Goal: Communication & Community: Answer question/provide support

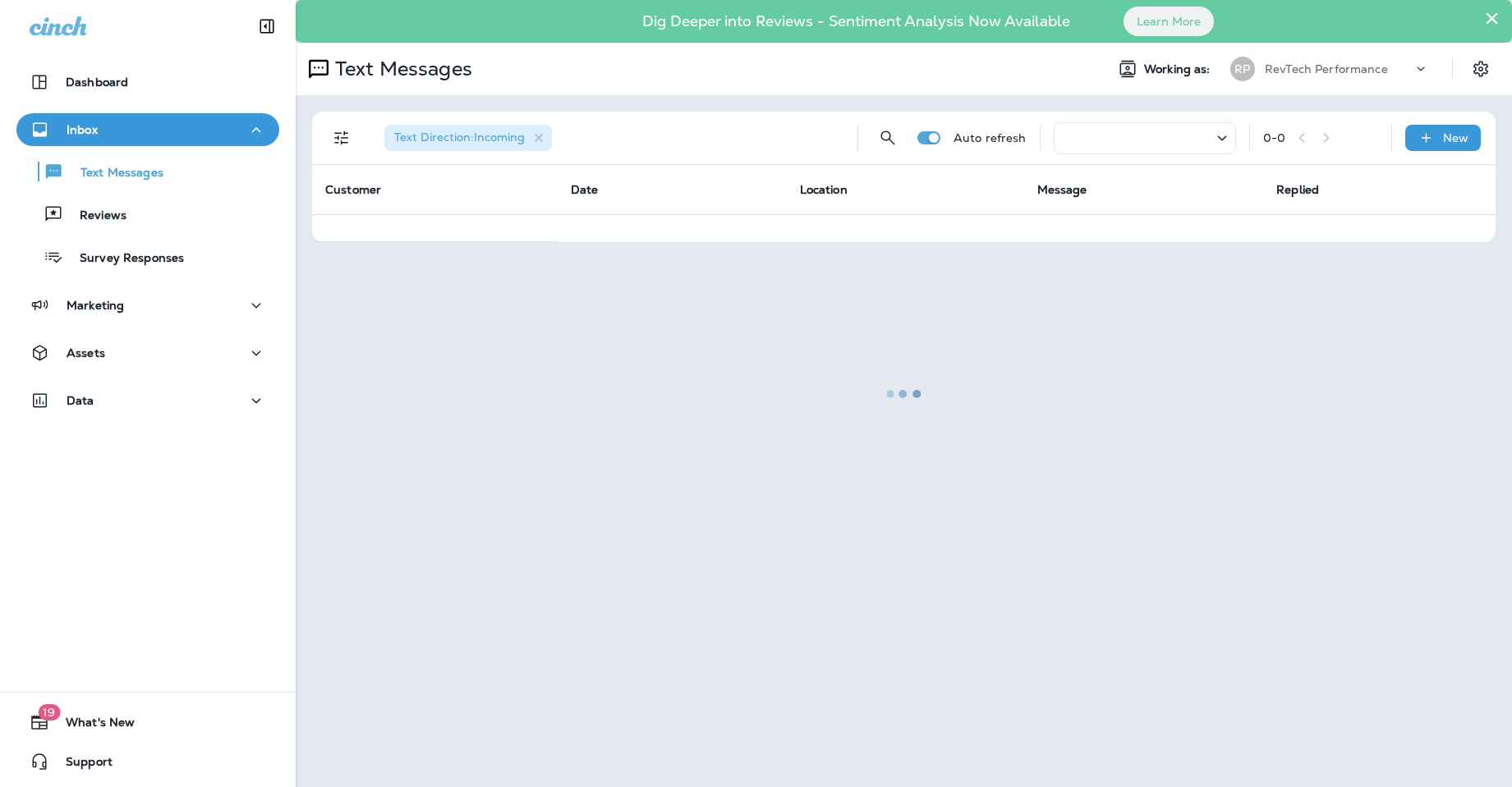
click at [1494, 20] on div at bounding box center [903, 394] width 1213 height 783
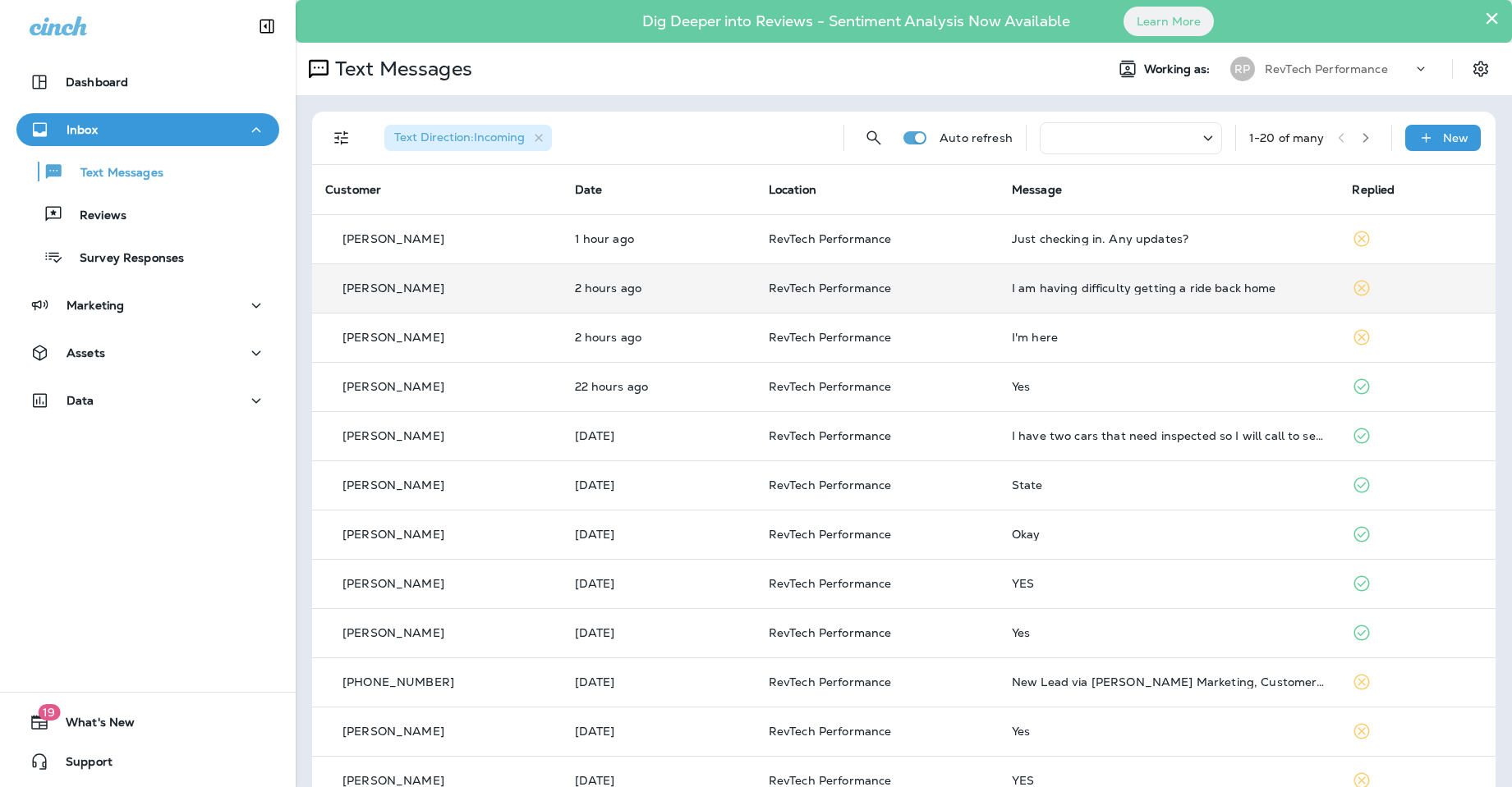
click at [493, 297] on td "[PERSON_NAME]" at bounding box center [437, 287] width 250 height 49
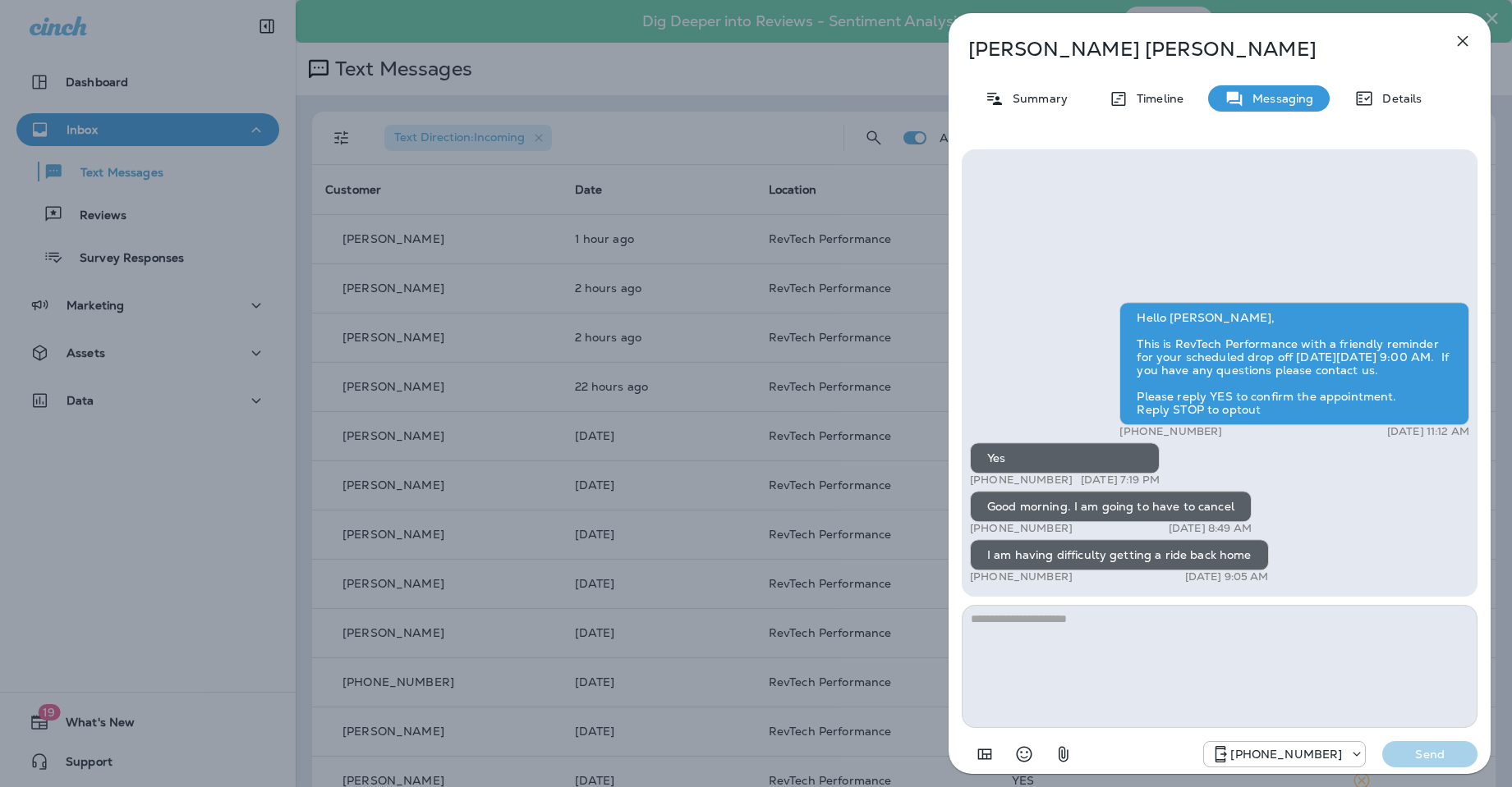
click at [1191, 645] on textarea at bounding box center [1220, 666] width 516 height 123
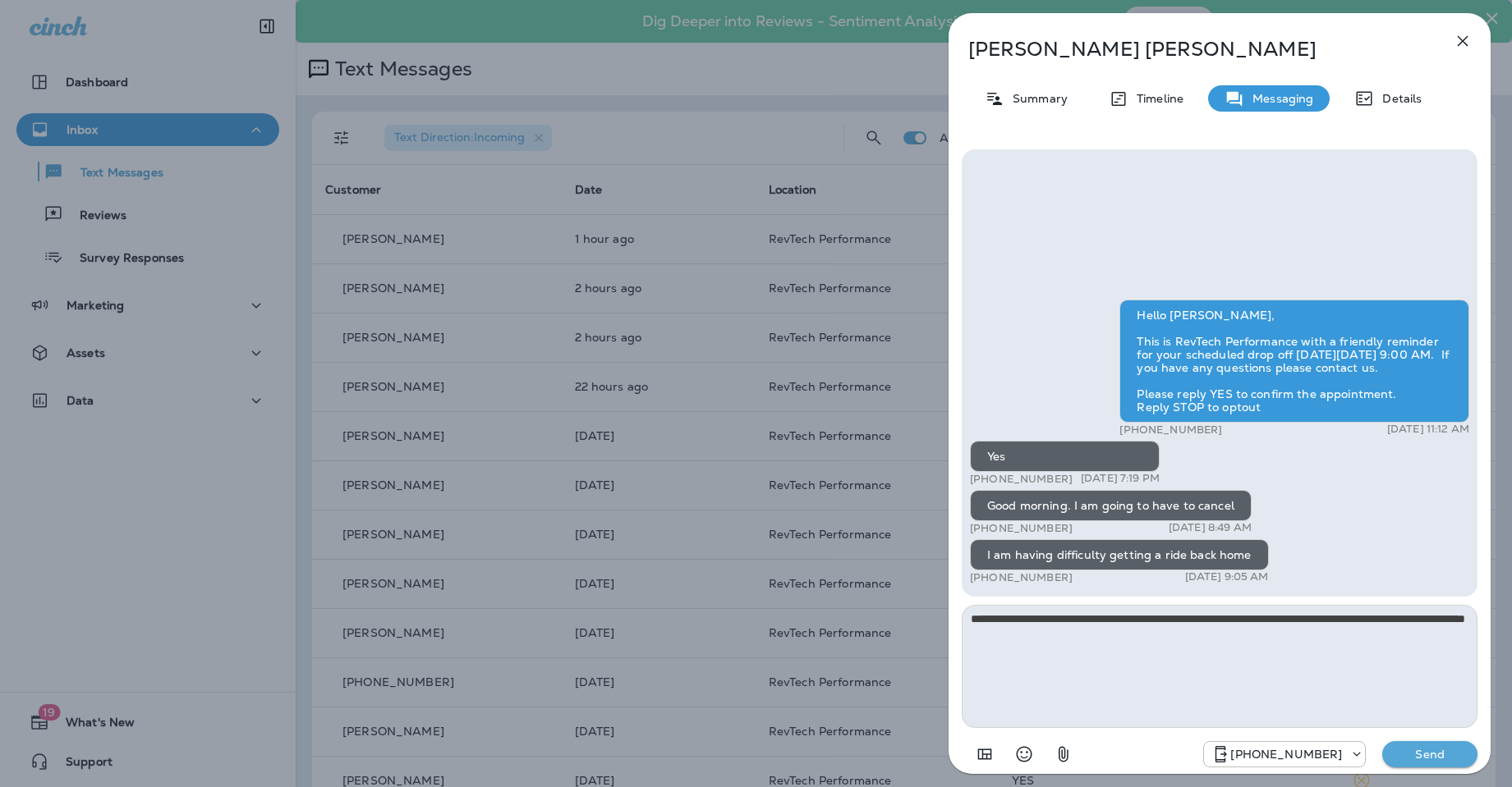
type textarea "**********"
click at [1408, 753] on p "Send" at bounding box center [1429, 754] width 69 height 14
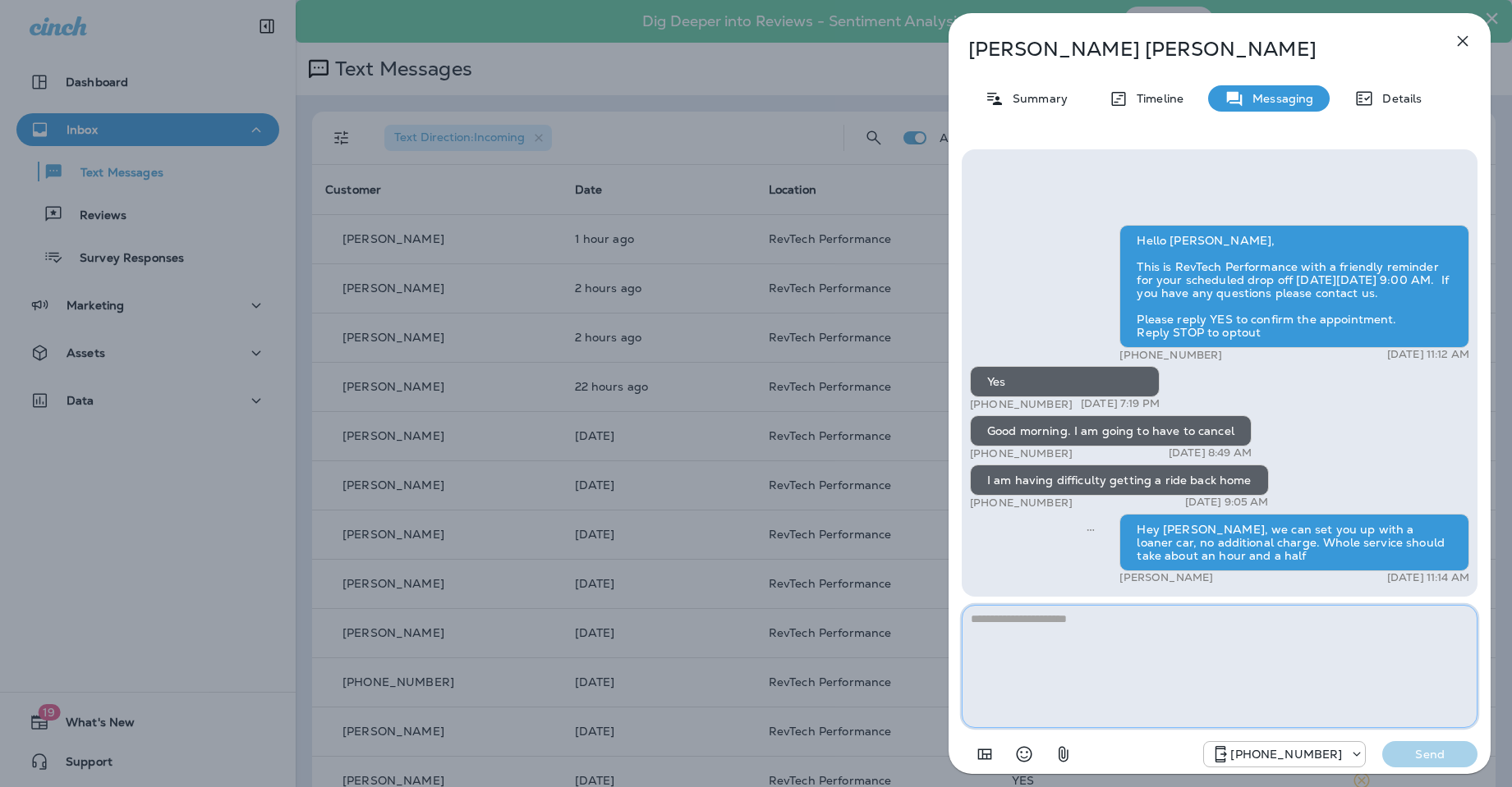
click at [1234, 635] on textarea at bounding box center [1220, 666] width 516 height 123
click at [1143, 631] on textarea at bounding box center [1220, 666] width 516 height 123
click at [1454, 36] on icon "button" at bounding box center [1463, 41] width 20 height 20
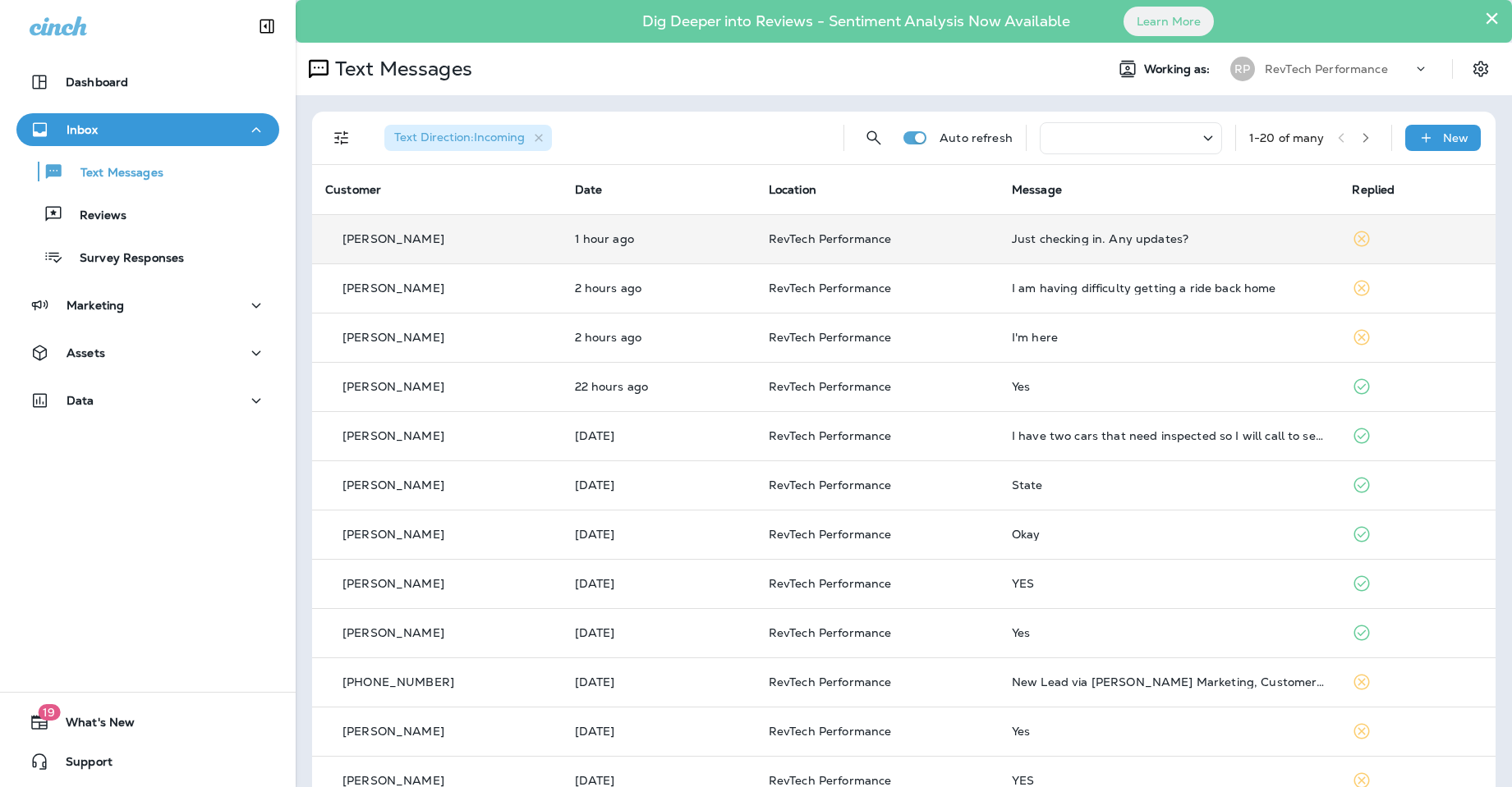
click at [693, 242] on p "1 hour ago" at bounding box center [658, 239] width 167 height 13
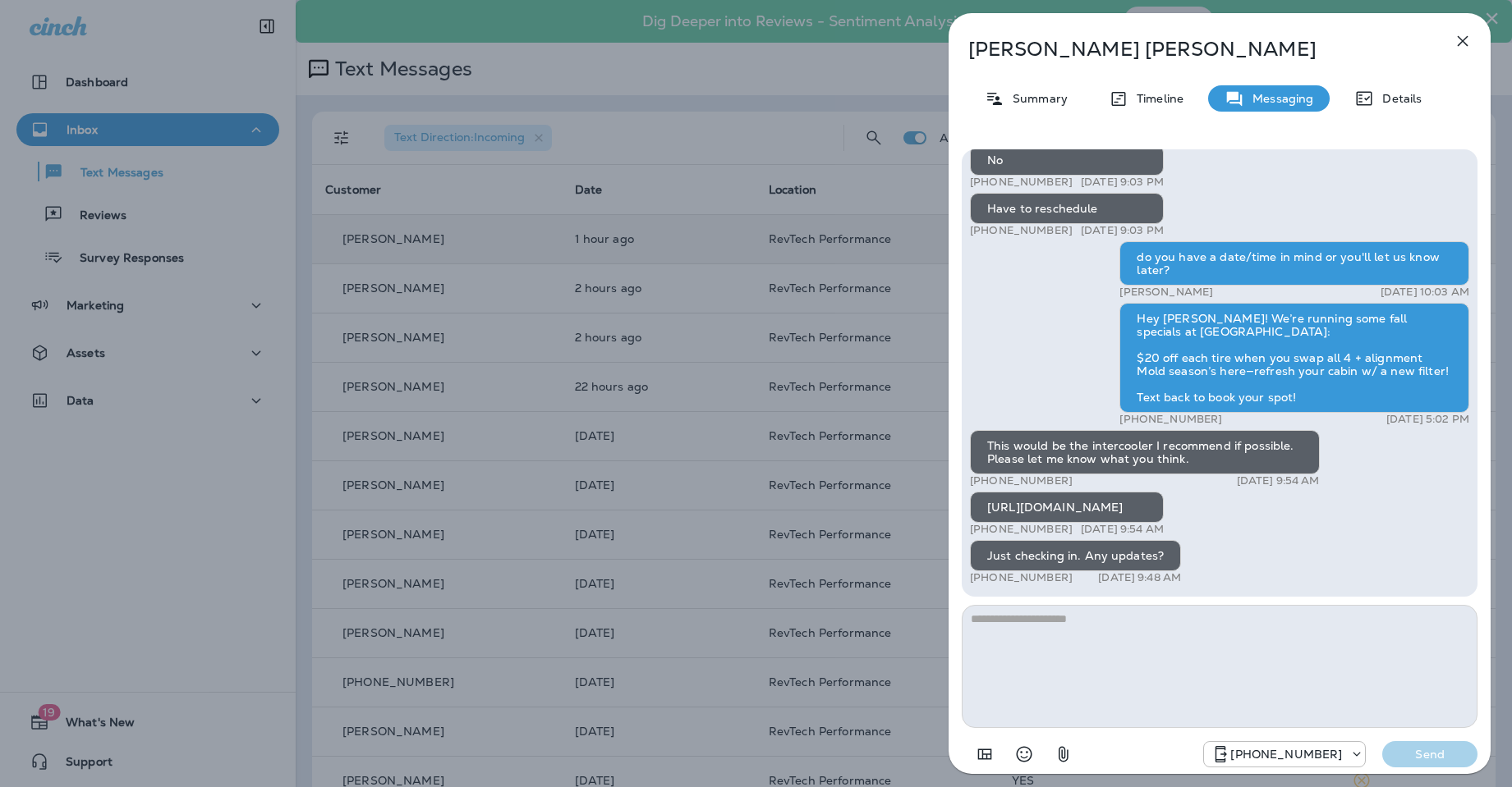
click at [1176, 623] on textarea at bounding box center [1220, 666] width 516 height 123
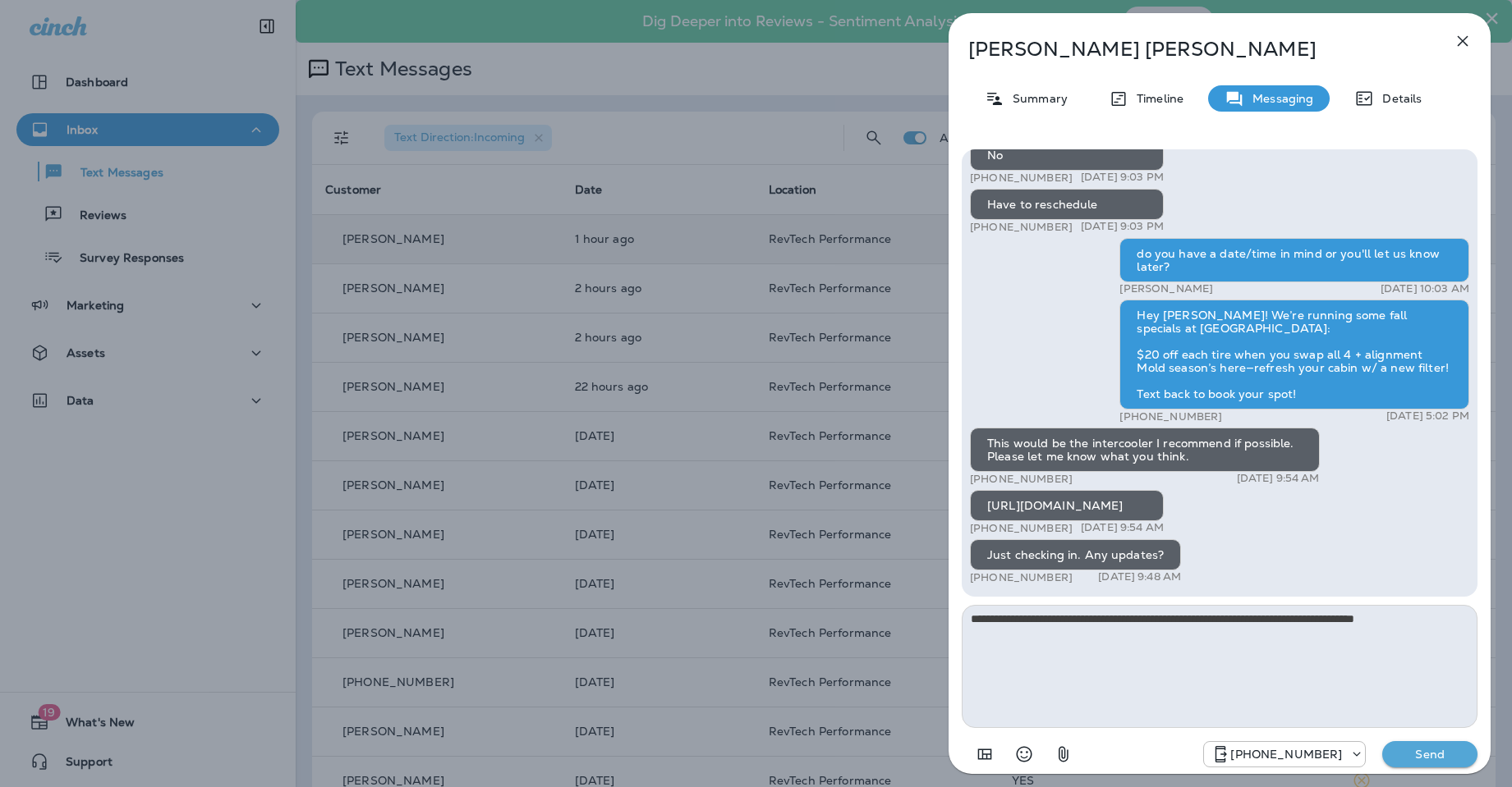
type textarea "**********"
click at [1422, 754] on p "Send" at bounding box center [1429, 754] width 69 height 14
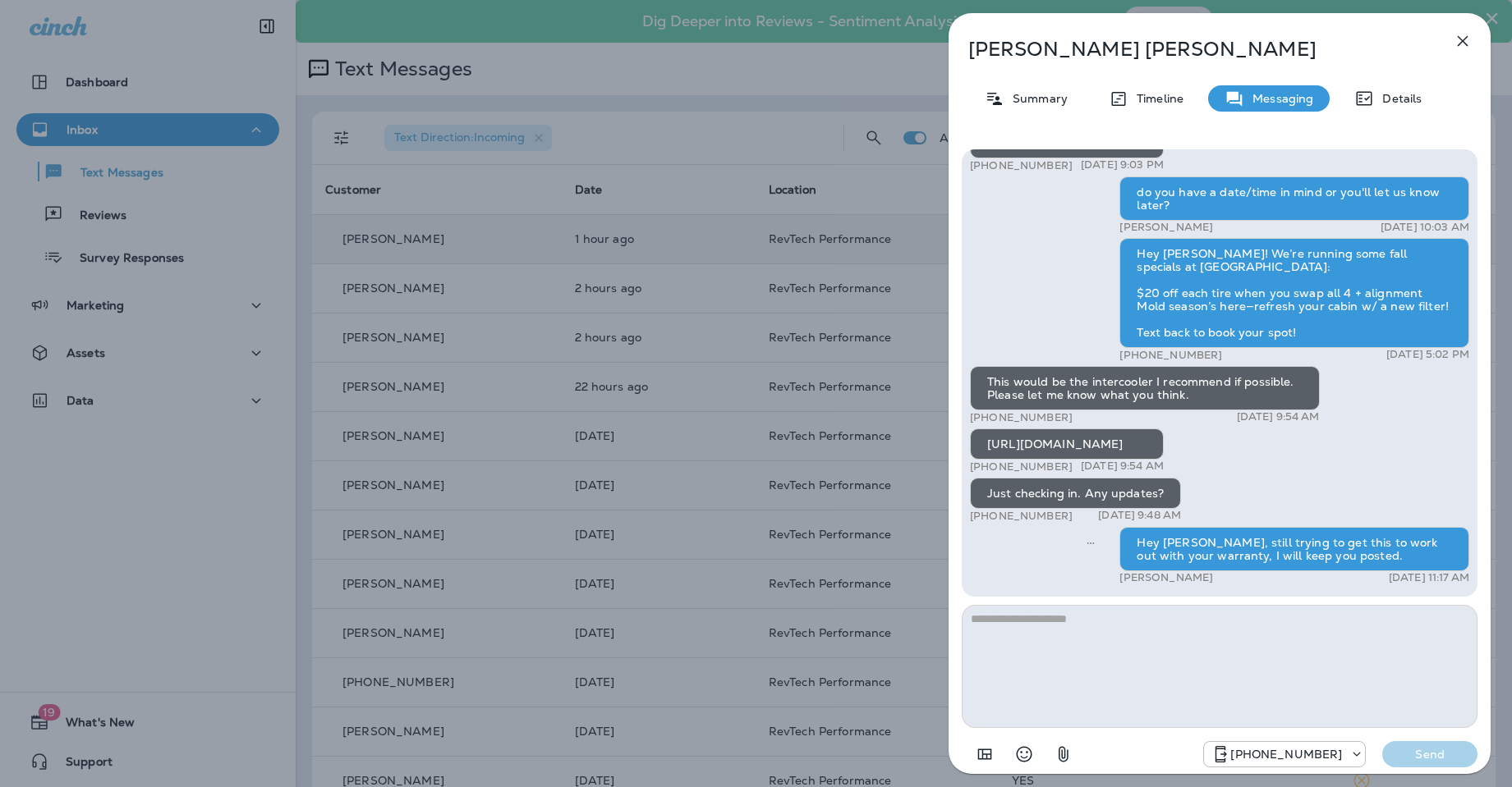
click at [1028, 430] on div "[URL][DOMAIN_NAME]" at bounding box center [1067, 444] width 194 height 31
copy div "[URL][DOMAIN_NAME]"
click at [1464, 33] on icon "button" at bounding box center [1463, 41] width 20 height 20
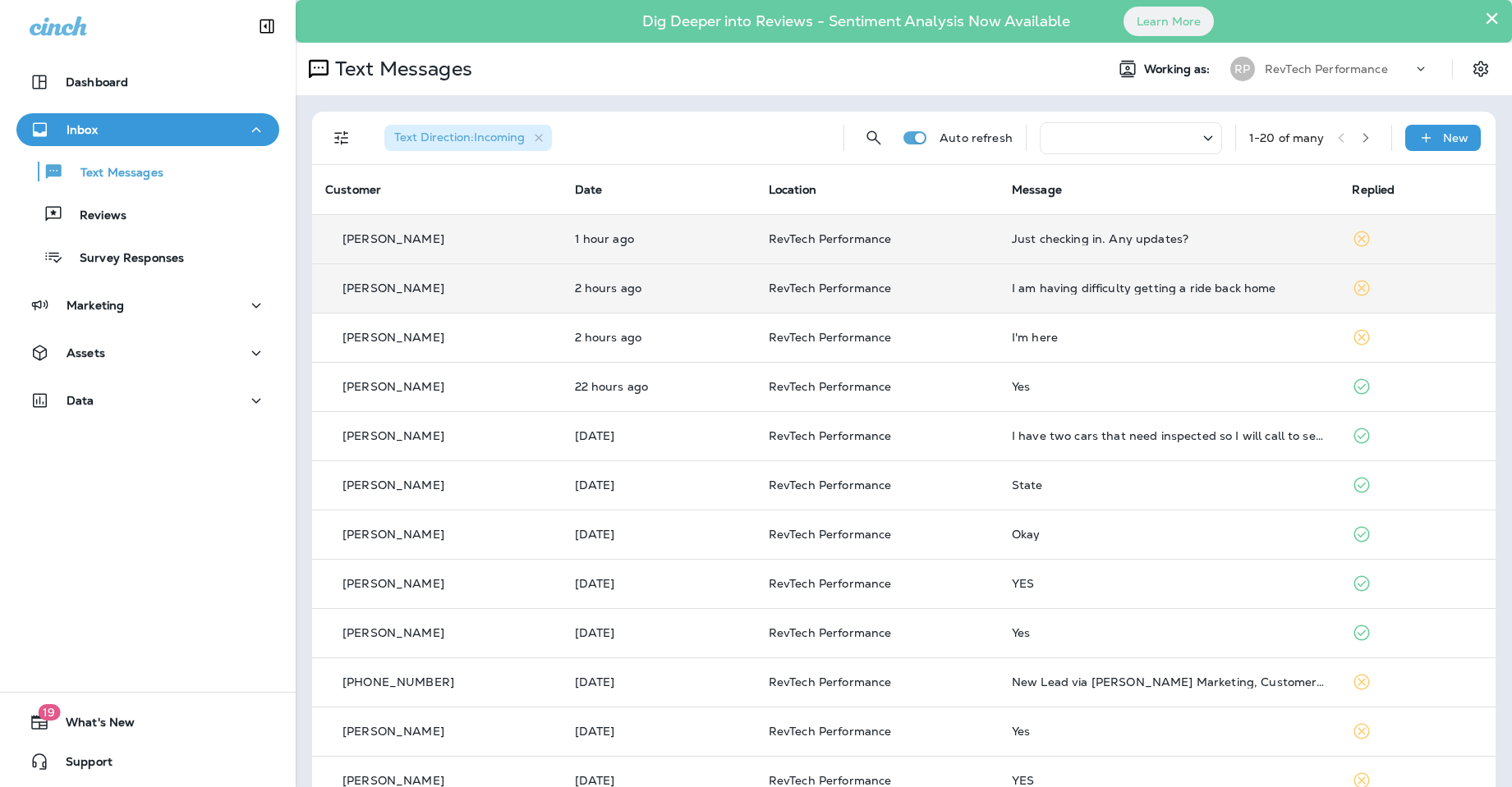
click at [562, 288] on td "[PERSON_NAME]" at bounding box center [437, 287] width 250 height 49
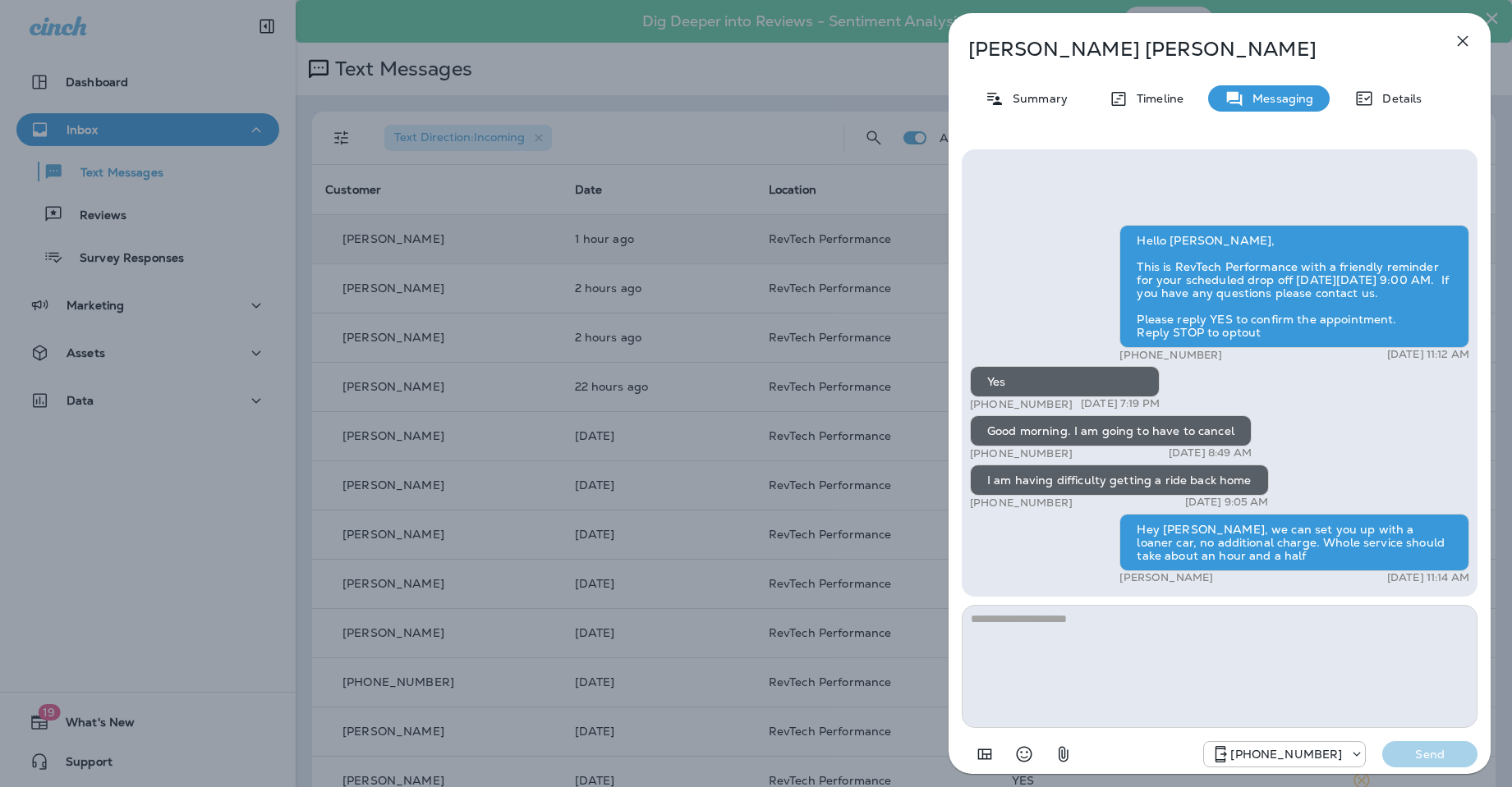
click at [1471, 43] on icon "button" at bounding box center [1463, 41] width 20 height 20
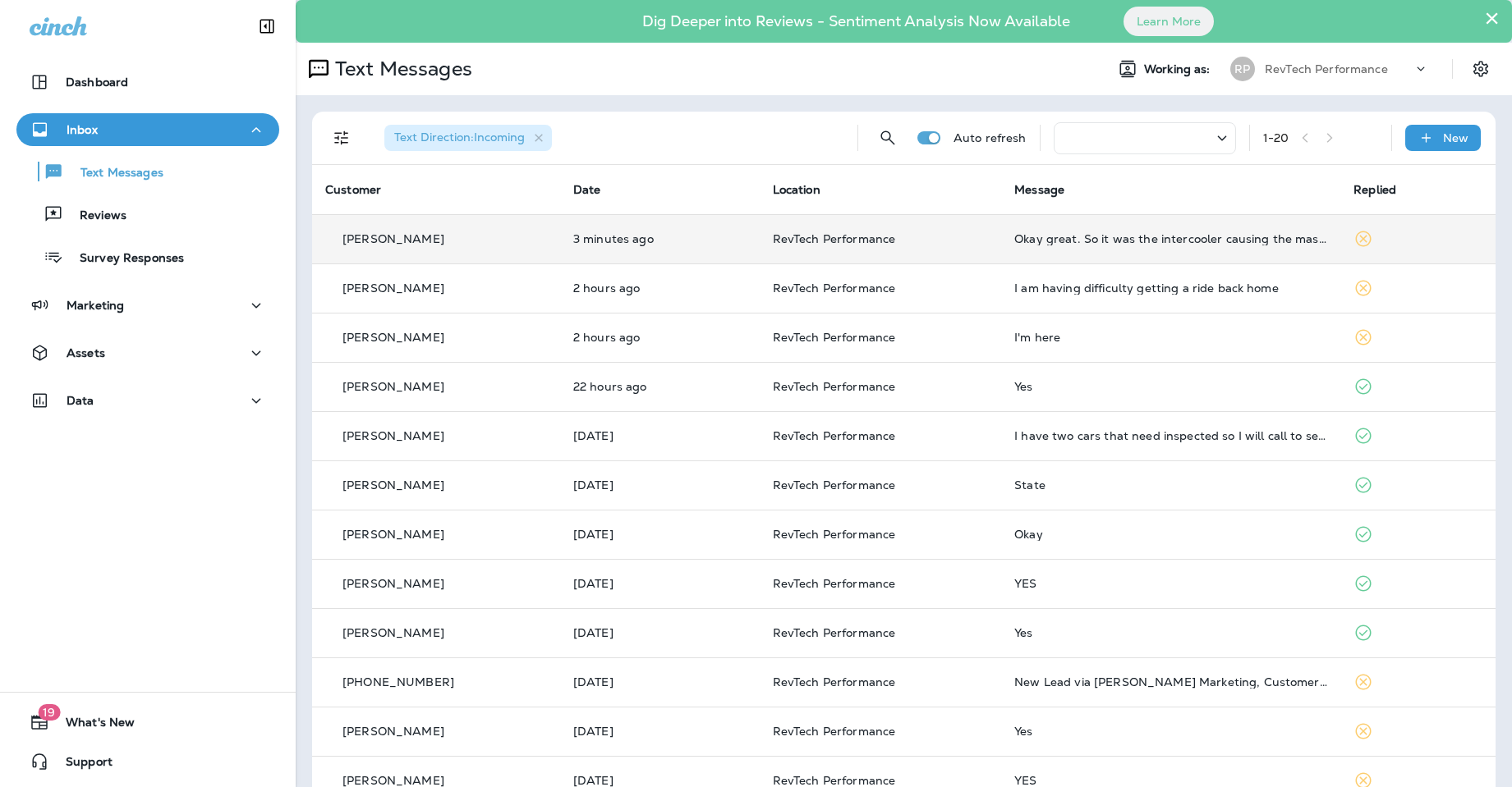
click at [943, 233] on p "RevTech Performance" at bounding box center [881, 239] width 216 height 13
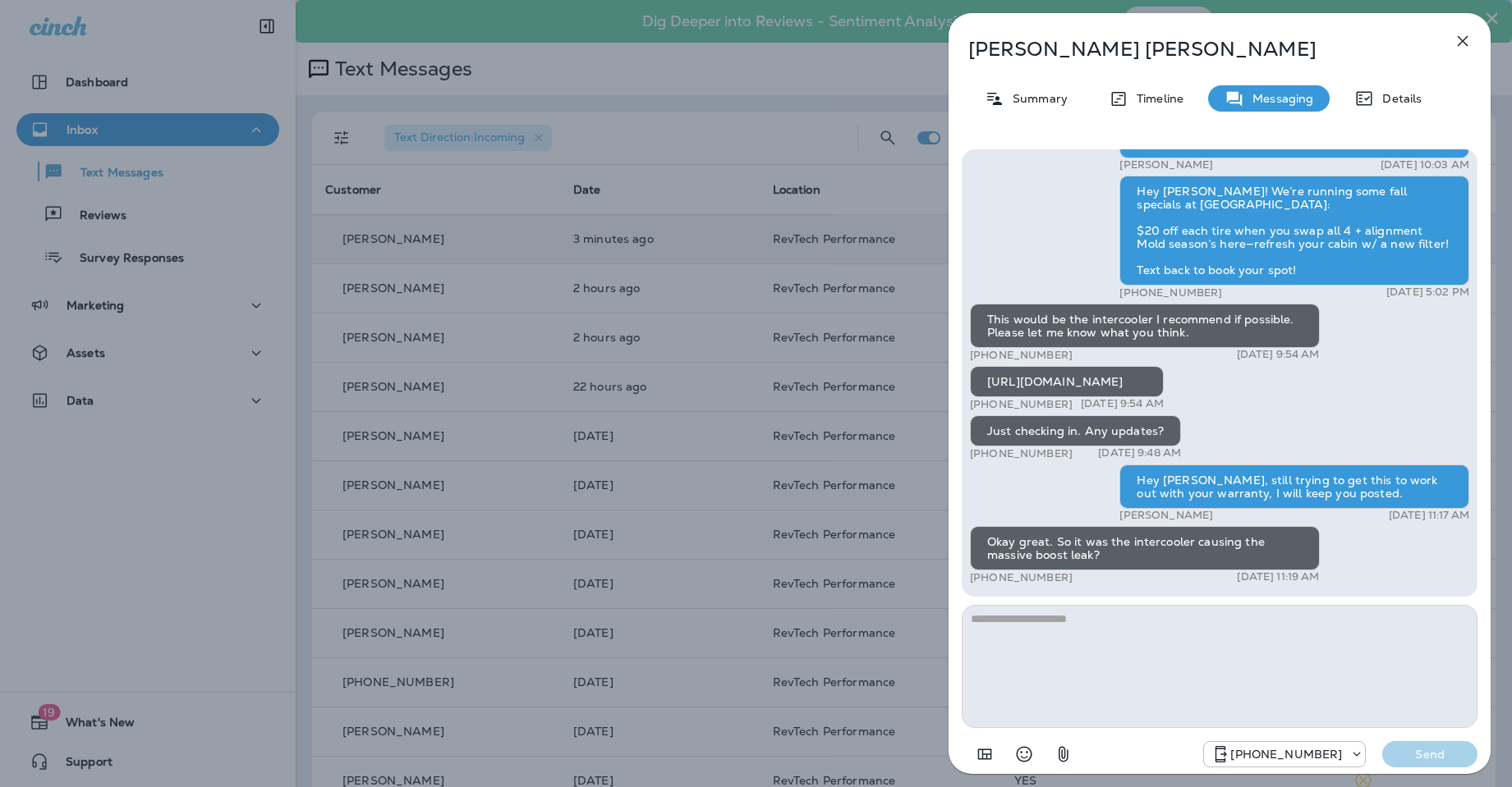
click at [1134, 629] on textarea at bounding box center [1220, 666] width 516 height 123
type textarea "*"
type textarea "**"
type textarea "**********"
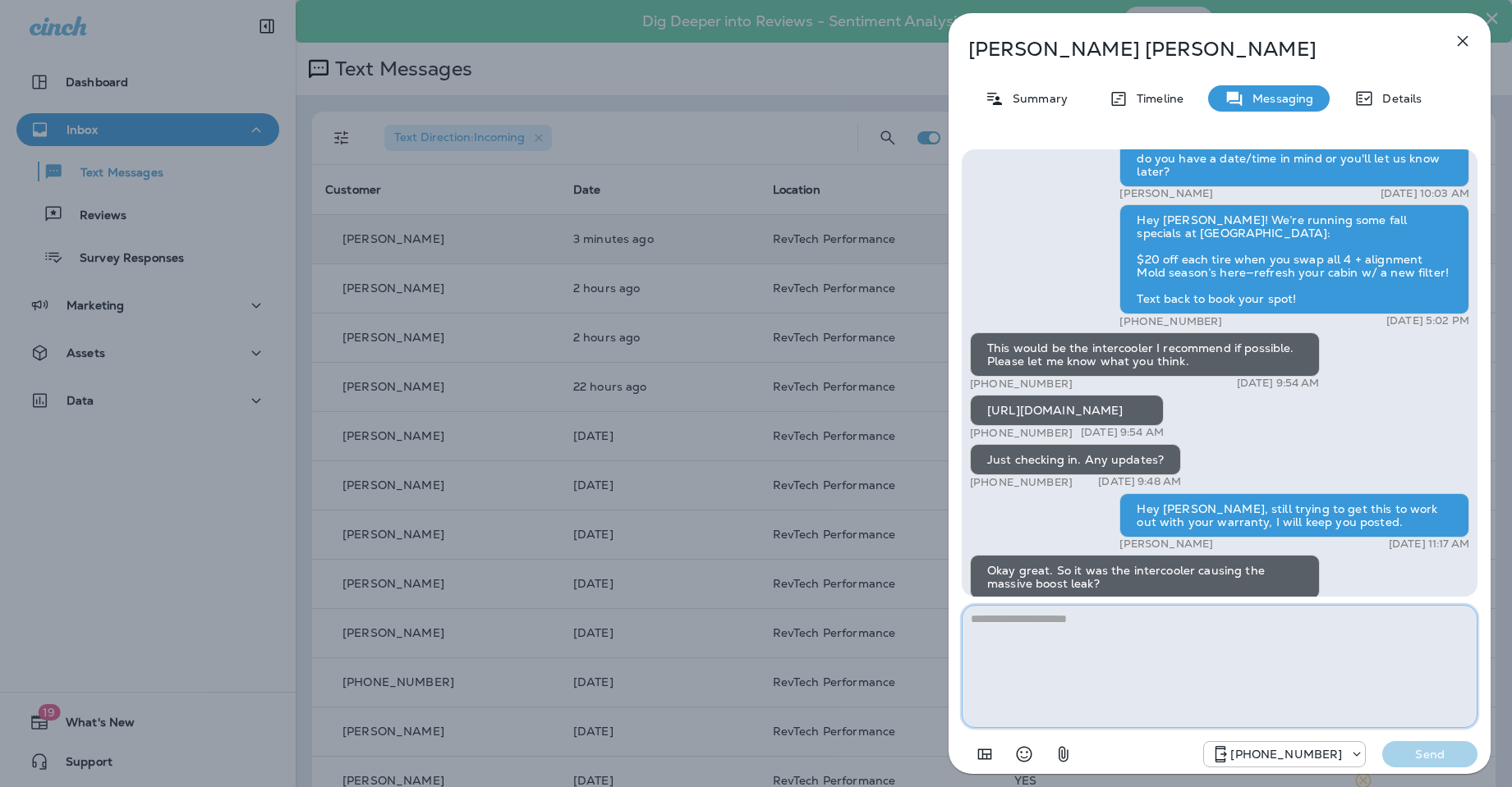
scroll to position [1, 0]
